Goal: Task Accomplishment & Management: Use online tool/utility

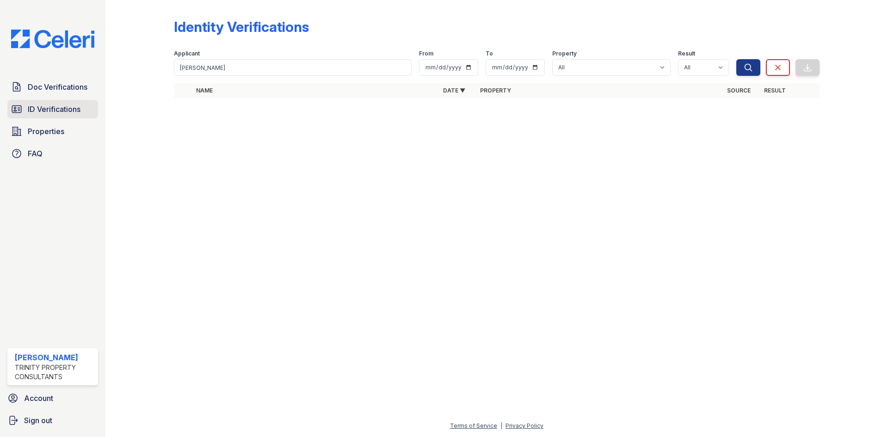
click at [67, 107] on span "ID Verifications" at bounding box center [54, 109] width 53 height 11
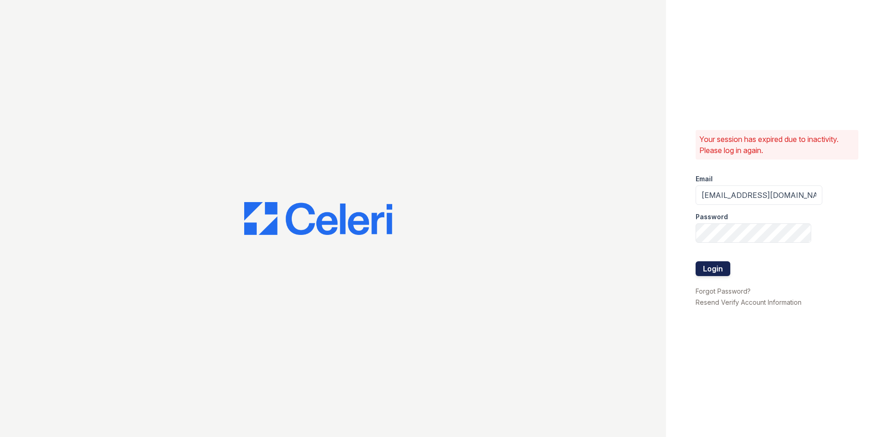
click at [710, 268] on button "Login" at bounding box center [713, 268] width 35 height 15
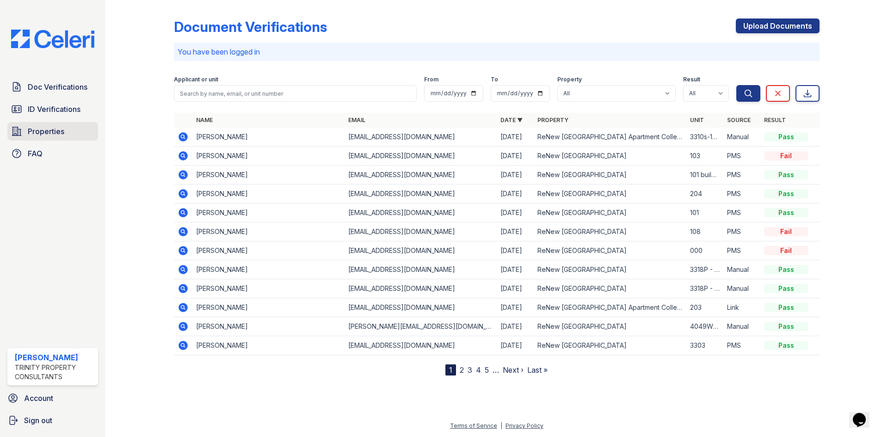
click at [36, 130] on span "Properties" at bounding box center [46, 131] width 37 height 11
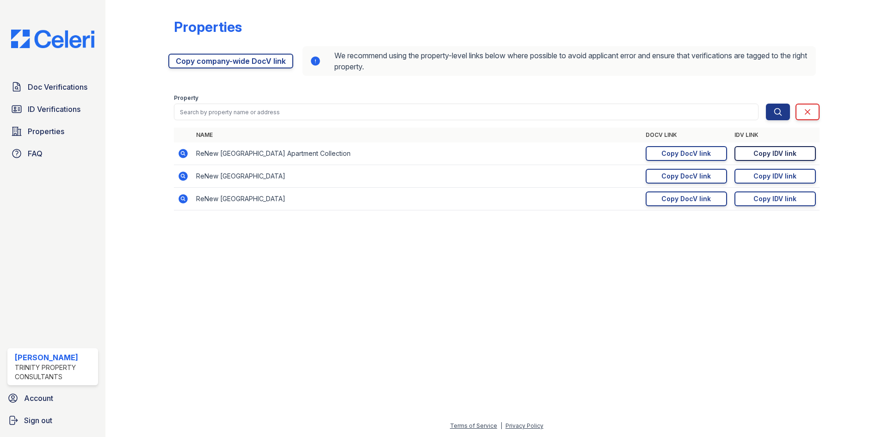
click at [752, 157] on link "Copy IDV link Copy link" at bounding box center [775, 153] width 81 height 15
